Goal: Information Seeking & Learning: Learn about a topic

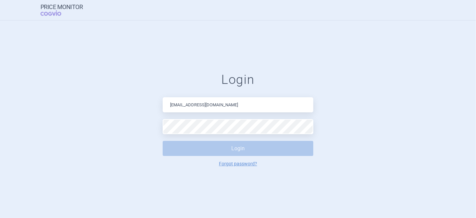
drag, startPoint x: 236, startPoint y: 105, endPoint x: 196, endPoint y: 106, distance: 39.8
click at [196, 106] on input "pavla.opatrna711@gmail.com" at bounding box center [238, 104] width 151 height 15
type input "pavla.opatrna@astrazeneca.com"
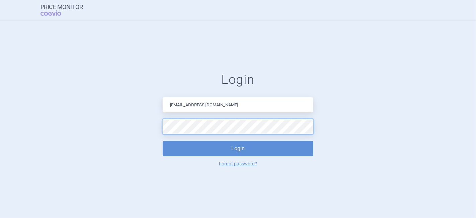
click at [163, 141] on button "Login" at bounding box center [238, 148] width 151 height 15
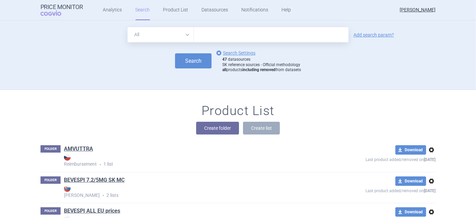
click at [211, 35] on input "text" at bounding box center [271, 34] width 155 height 15
type input "tezspire"
click at [199, 56] on button "Search" at bounding box center [193, 60] width 36 height 15
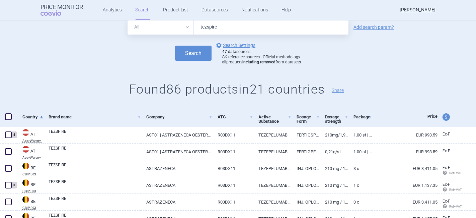
scroll to position [15, 0]
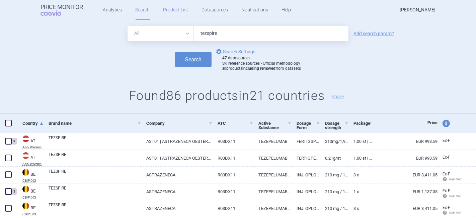
click at [163, 12] on link "Product List" at bounding box center [175, 10] width 25 height 20
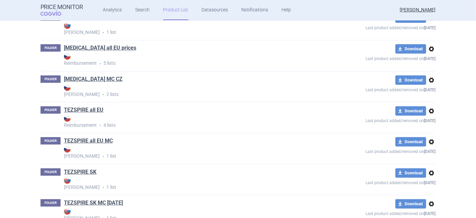
scroll to position [2390, 0]
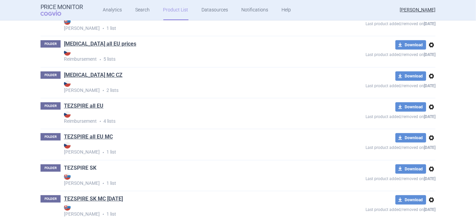
click at [76, 171] on link "TEZSPIRE SK" at bounding box center [80, 167] width 32 height 7
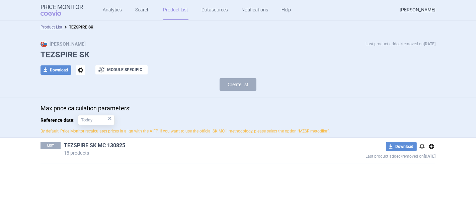
click at [103, 145] on link "TEZSPIRE SK MC 130825" at bounding box center [94, 145] width 61 height 7
click at [90, 145] on link "TEZSPIRE SK MC 130825" at bounding box center [94, 145] width 61 height 7
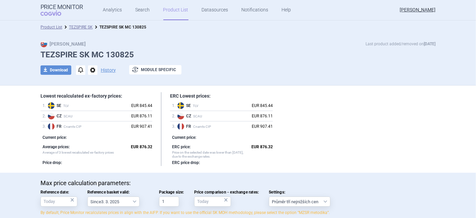
click at [70, 201] on div "×" at bounding box center [72, 199] width 4 height 7
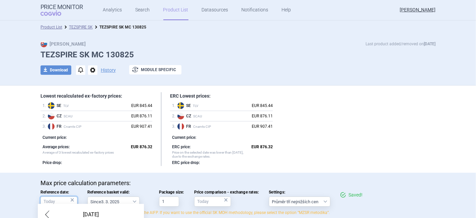
click at [56, 204] on body "Price Monitor COGVIO Analytics Search Product List Datasources Notifications He…" at bounding box center [238, 109] width 476 height 218
drag, startPoint x: 56, startPoint y: 204, endPoint x: 319, endPoint y: 89, distance: 286.8
click at [319, 89] on body "Price Monitor COGVIO Analytics Search Product List Datasources Notifications He…" at bounding box center [238, 109] width 476 height 218
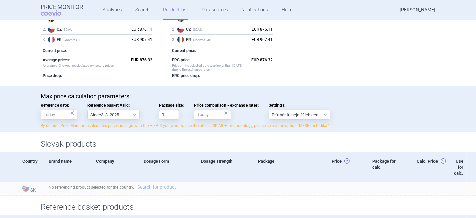
scroll to position [88, 0]
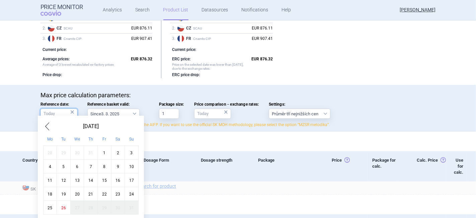
click at [52, 112] on input "Reference date: ×" at bounding box center [58, 113] width 37 height 10
click at [99, 153] on div "1" at bounding box center [104, 152] width 14 height 14
type input "1. 8. 2025"
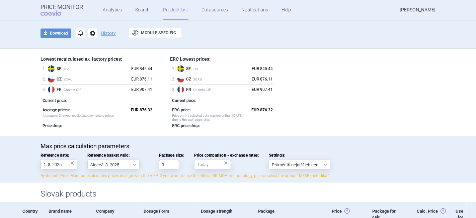
scroll to position [29, 0]
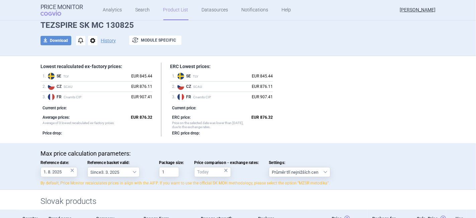
click at [90, 40] on span "options" at bounding box center [92, 40] width 9 height 9
click at [91, 53] on button "Copy" at bounding box center [89, 56] width 21 height 10
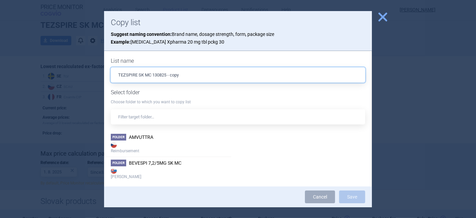
click at [197, 75] on input "TEZSPIRE SK MC 130825 - copy" at bounding box center [238, 74] width 254 height 15
type input "TEZSPIRE SK MC 280825"
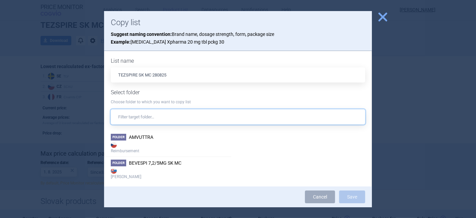
click at [139, 115] on input "text" at bounding box center [238, 116] width 254 height 15
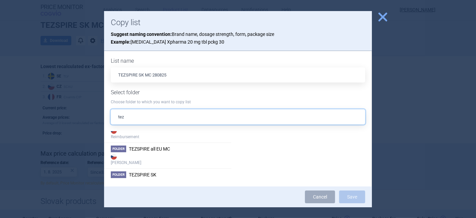
scroll to position [29, 0]
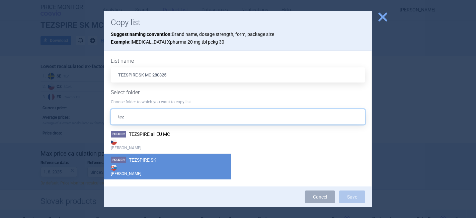
type input "tez"
click at [179, 167] on strong "[PERSON_NAME]" at bounding box center [168, 169] width 114 height 13
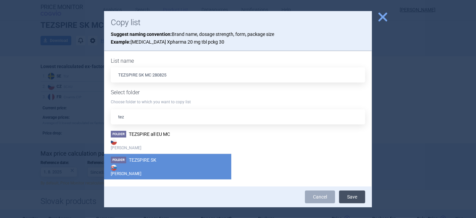
click at [348, 196] on button "Save" at bounding box center [352, 196] width 26 height 13
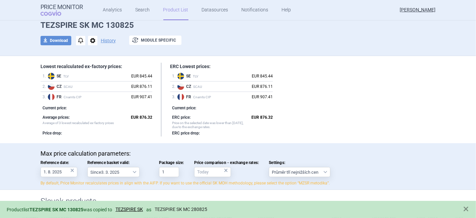
click at [185, 207] on link "TEZSPIRE SK MC 280825" at bounding box center [181, 209] width 53 height 6
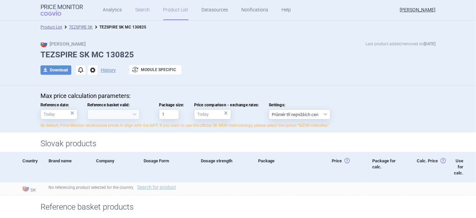
select select "2025-03-03"
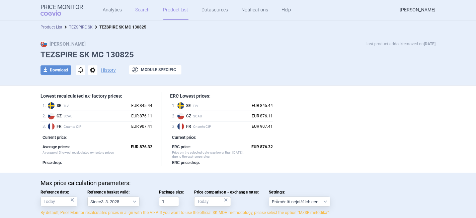
click at [139, 11] on link "Search" at bounding box center [143, 10] width 14 height 20
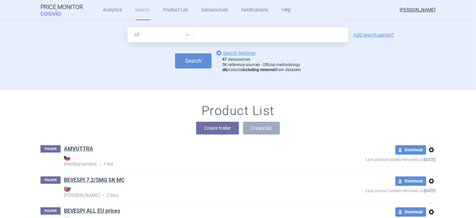
click at [213, 37] on input "text" at bounding box center [271, 34] width 155 height 15
type input "tezspire"
click at [371, 32] on link "Add search param?" at bounding box center [373, 34] width 40 height 5
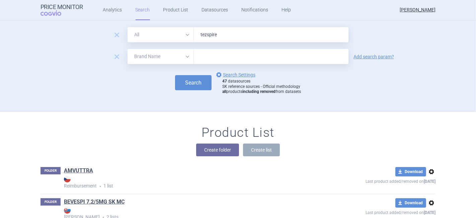
click at [141, 56] on select "All Brand Name ATC Company Active Substance Country Newer than" at bounding box center [160, 56] width 66 height 15
select select "country"
click at [127, 49] on select "All Brand Name ATC Company Active Substance Country Newer than" at bounding box center [160, 56] width 66 height 15
click at [200, 57] on input "text" at bounding box center [271, 56] width 148 height 9
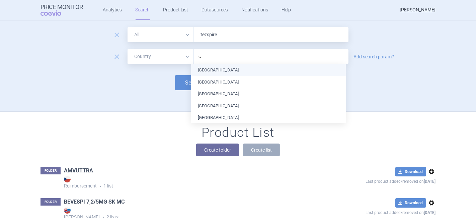
type input "cz"
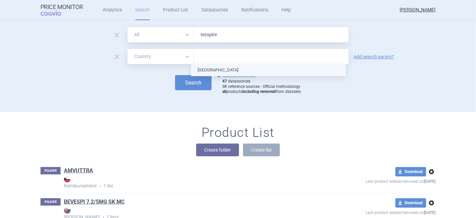
click at [204, 67] on ul "[GEOGRAPHIC_DATA]" at bounding box center [268, 70] width 155 height 12
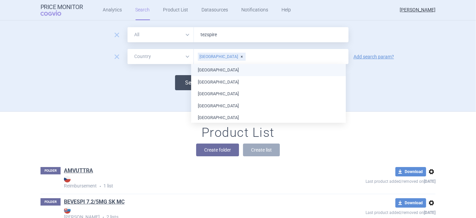
click at [183, 75] on button "Search" at bounding box center [193, 82] width 36 height 15
select select "country"
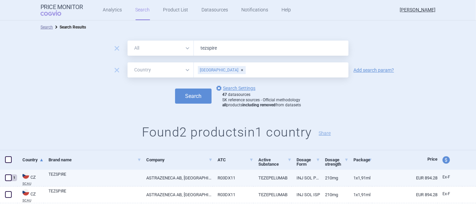
click at [204, 179] on link "ASTRAZENECA AB, [GEOGRAPHIC_DATA]" at bounding box center [176, 177] width 71 height 16
select select "EUR"
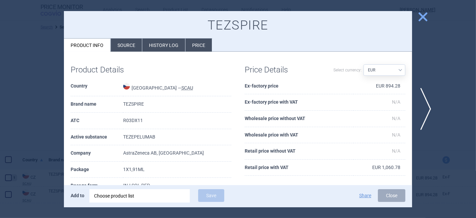
click at [423, 20] on span "close" at bounding box center [423, 17] width 12 height 12
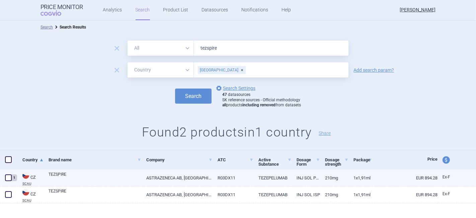
click at [162, 179] on link "ASTRAZENECA AB, [GEOGRAPHIC_DATA]" at bounding box center [176, 177] width 71 height 16
select select "EUR"
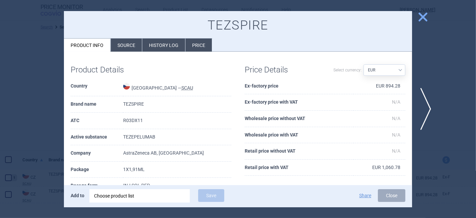
click at [168, 48] on li "History log" at bounding box center [163, 44] width 43 height 13
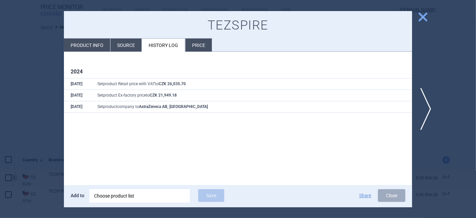
click at [48, 73] on div at bounding box center [238, 109] width 476 height 218
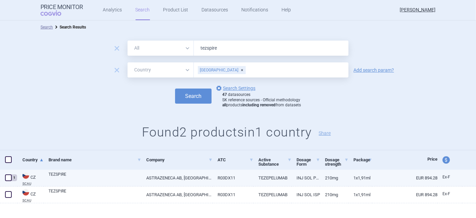
click at [74, 181] on link "TEZSPIRE" at bounding box center [95, 177] width 93 height 12
select select "EUR"
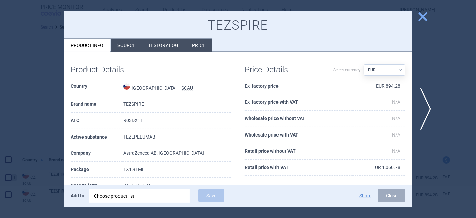
click at [420, 17] on span "close" at bounding box center [423, 17] width 12 height 12
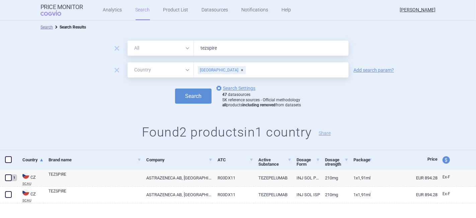
drag, startPoint x: 243, startPoint y: 64, endPoint x: 237, endPoint y: 68, distance: 6.9
click at [237, 68] on div "[GEOGRAPHIC_DATA]" at bounding box center [271, 69] width 155 height 15
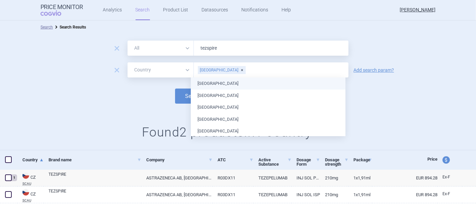
click at [246, 68] on input "text" at bounding box center [295, 70] width 99 height 9
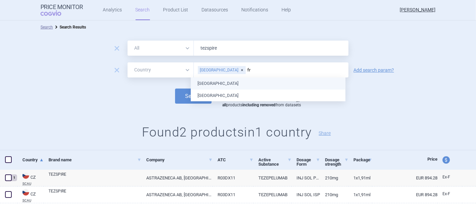
type input "fra"
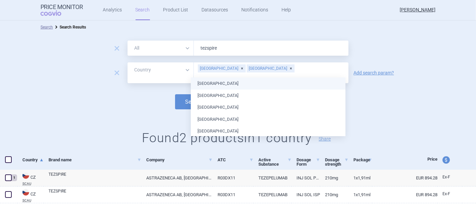
click at [189, 94] on button "Search" at bounding box center [193, 101] width 36 height 15
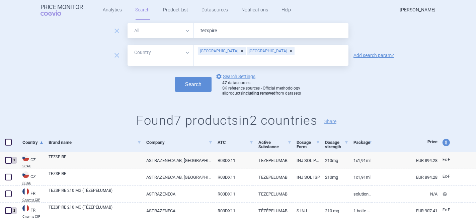
scroll to position [6, 0]
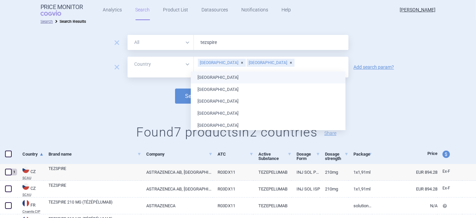
click at [261, 67] on input "text" at bounding box center [271, 71] width 148 height 9
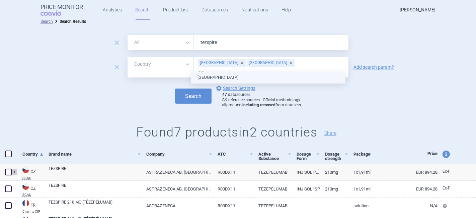
type input "swe"
click at [217, 75] on ul "[GEOGRAPHIC_DATA]" at bounding box center [268, 77] width 155 height 12
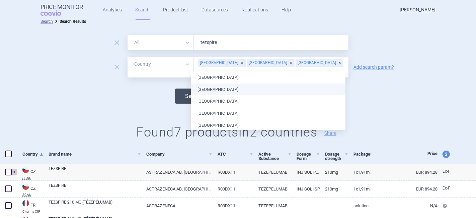
click at [175, 92] on button "Search" at bounding box center [193, 95] width 36 height 15
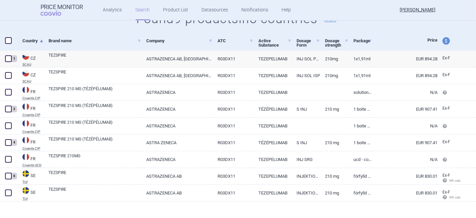
scroll to position [124, 0]
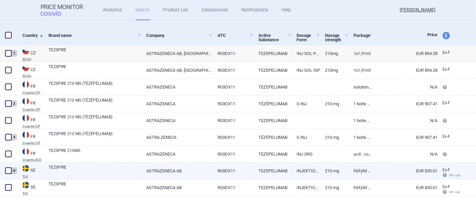
click at [58, 166] on link "TEZSPIRE" at bounding box center [95, 170] width 93 height 12
select select "EUR"
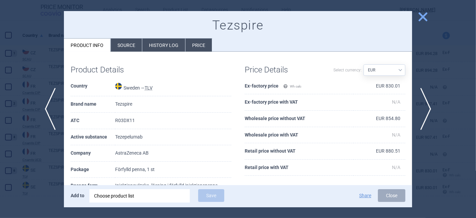
click at [419, 17] on span "close" at bounding box center [423, 17] width 12 height 12
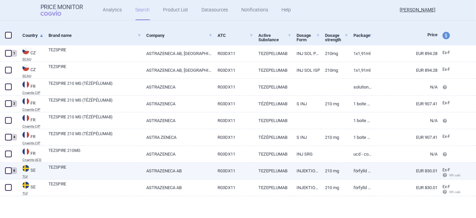
click at [9, 172] on span at bounding box center [8, 170] width 7 height 7
checkbox input "true"
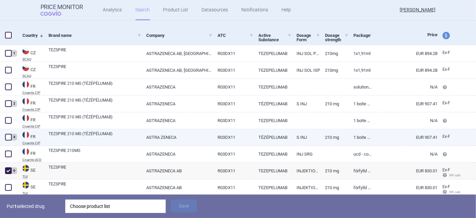
click at [6, 139] on span at bounding box center [8, 137] width 7 height 7
checkbox input "true"
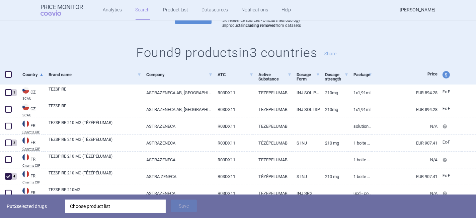
scroll to position [74, 0]
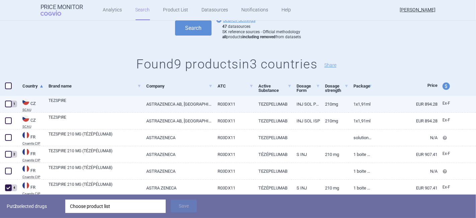
click at [5, 104] on span at bounding box center [8, 103] width 7 height 7
checkbox input "true"
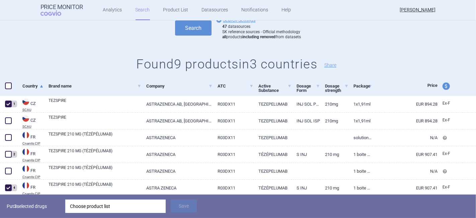
click at [110, 202] on div "Choose product list" at bounding box center [115, 205] width 91 height 13
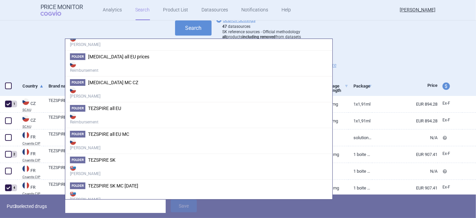
scroll to position [1981, 0]
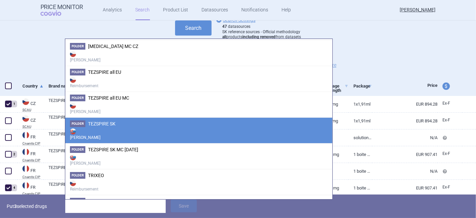
click at [132, 118] on li "Folder TEZSPIRE SK Max Price" at bounding box center [198, 130] width 267 height 26
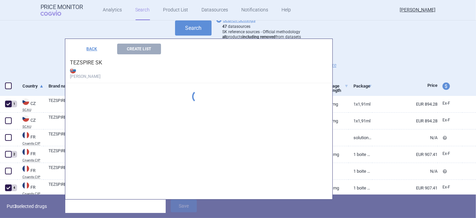
scroll to position [1686, 0]
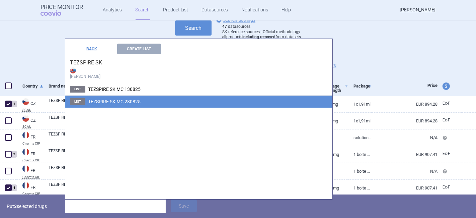
click at [119, 100] on span "TEZSPIRE SK MC 280825" at bounding box center [114, 101] width 53 height 5
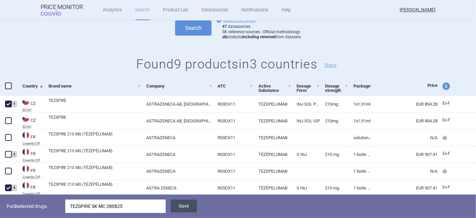
click at [186, 206] on button "Save" at bounding box center [184, 205] width 26 height 13
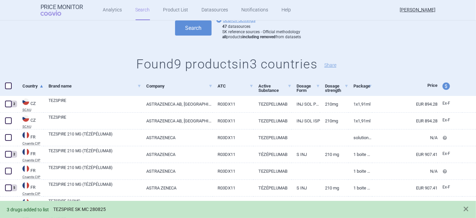
click at [94, 209] on link "TEZSPIRE SK MC 280825" at bounding box center [79, 209] width 53 height 6
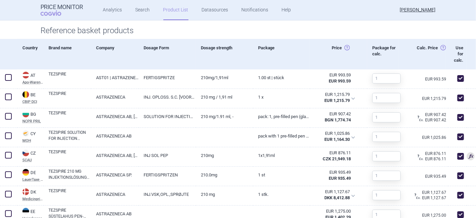
scroll to position [319, 0]
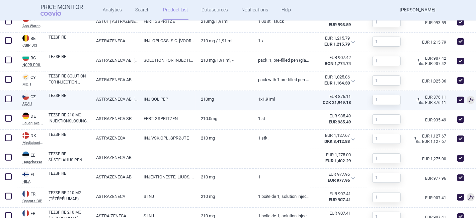
click at [133, 96] on link "ASTRAZENECA AB, [GEOGRAPHIC_DATA]" at bounding box center [115, 99] width 48 height 16
select select "EUR"
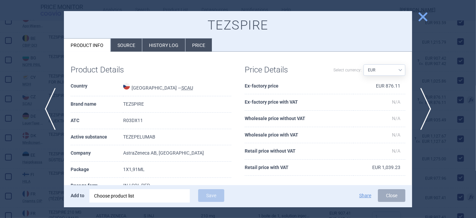
click at [424, 16] on span "close" at bounding box center [423, 17] width 12 height 12
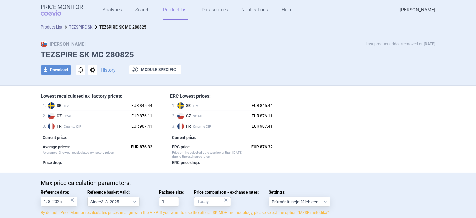
scroll to position [319, 0]
